Goal: Information Seeking & Learning: Learn about a topic

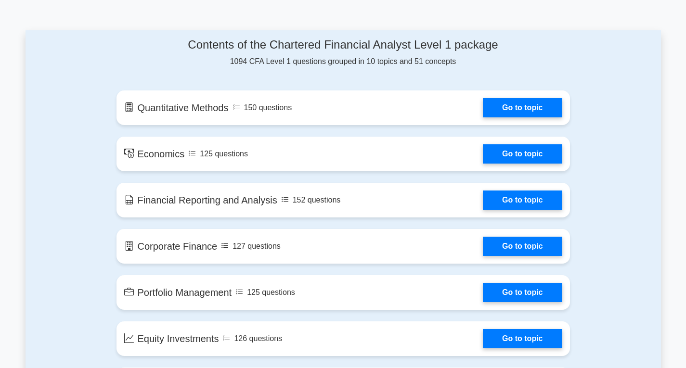
scroll to position [530, 0]
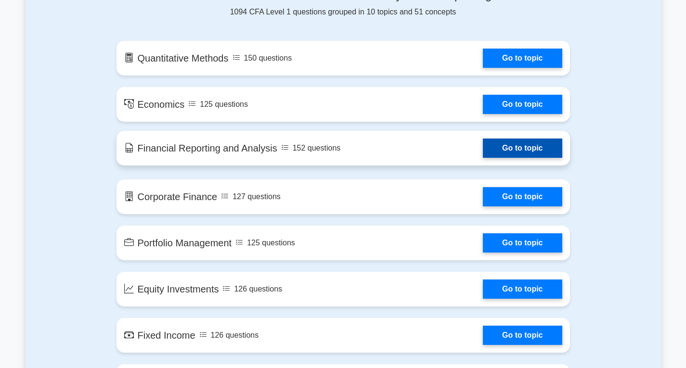
click at [529, 148] on link "Go to topic" at bounding box center [522, 148] width 79 height 19
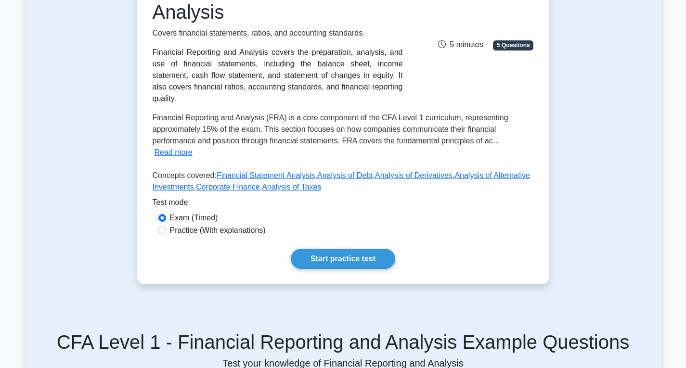
scroll to position [289, 0]
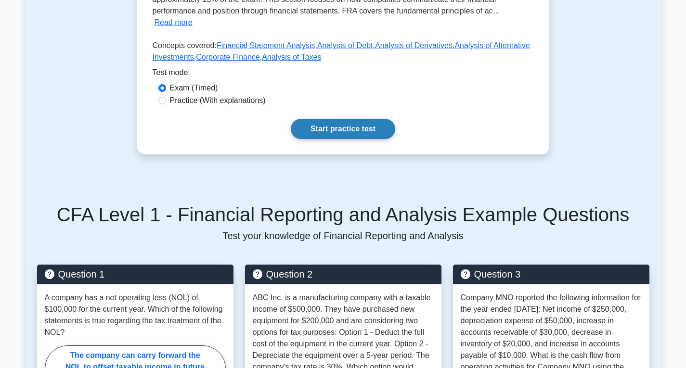
click at [355, 119] on link "Start practice test" at bounding box center [343, 129] width 104 height 20
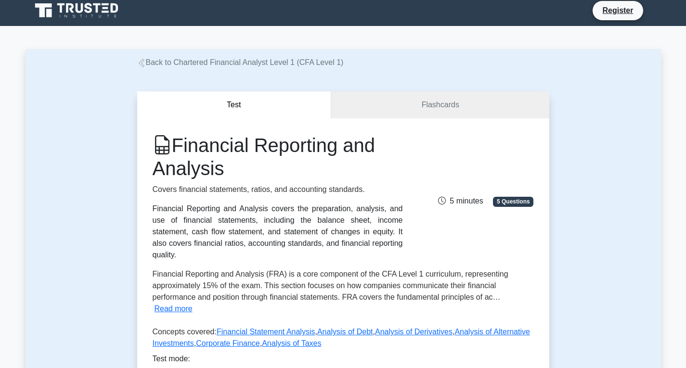
scroll to position [0, 0]
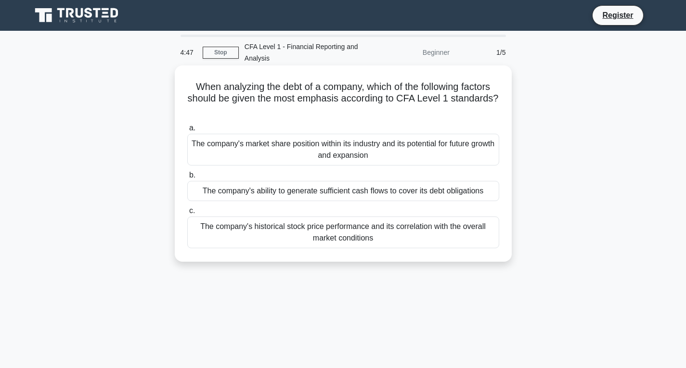
click at [303, 193] on div "The company's ability to generate sufficient cash flows to cover its debt oblig…" at bounding box center [343, 191] width 312 height 20
click at [187, 179] on input "b. The company's ability to generate sufficient cash flows to cover its debt ob…" at bounding box center [187, 175] width 0 height 6
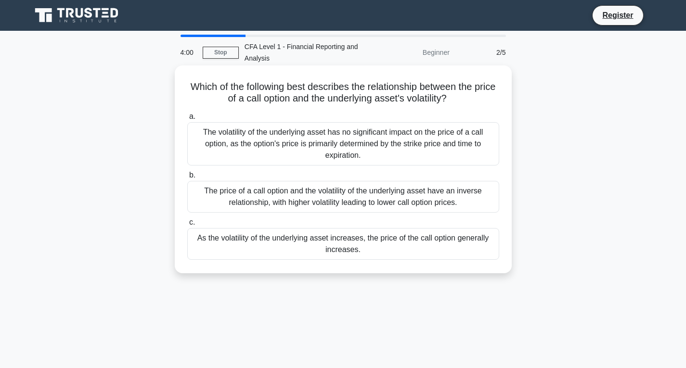
click at [342, 203] on div "The price of a call option and the volatility of the underlying asset have an i…" at bounding box center [343, 197] width 312 height 32
click at [187, 179] on input "b. The price of a call option and the volatility of the underlying asset have a…" at bounding box center [187, 175] width 0 height 6
